Goal: Communication & Community: Answer question/provide support

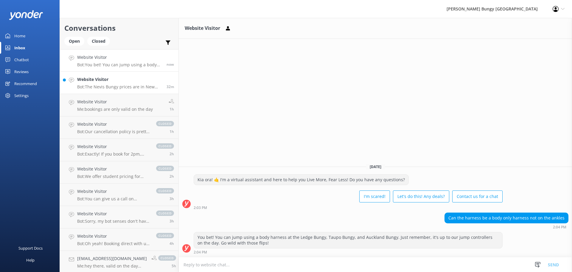
click at [132, 79] on h4 "Website Visitor" at bounding box center [119, 79] width 85 height 7
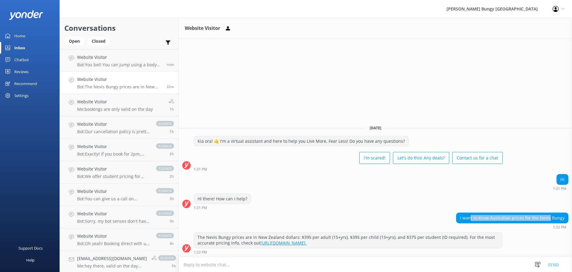
drag, startPoint x: 474, startPoint y: 218, endPoint x: 551, endPoint y: 222, distance: 77.6
click at [551, 222] on div "I want to know Australian prices for the Nevis Bungy" at bounding box center [513, 217] width 112 height 10
click at [443, 263] on textarea at bounding box center [375, 264] width 393 height 15
